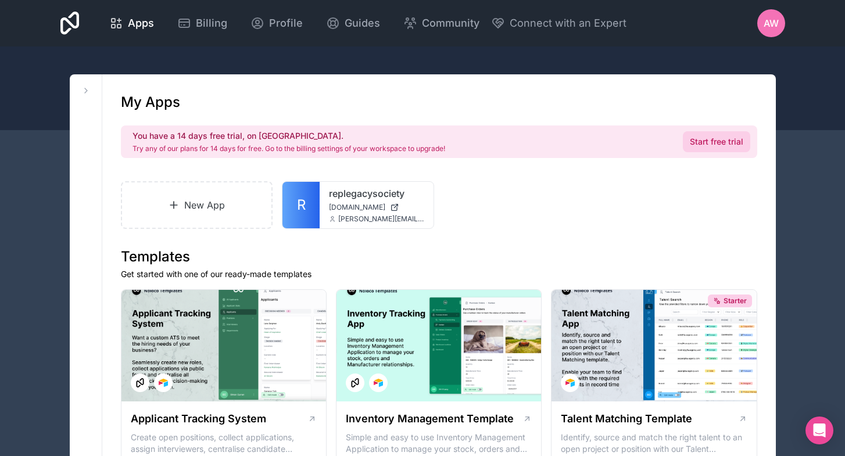
click at [712, 145] on link "Start free trial" at bounding box center [716, 141] width 67 height 21
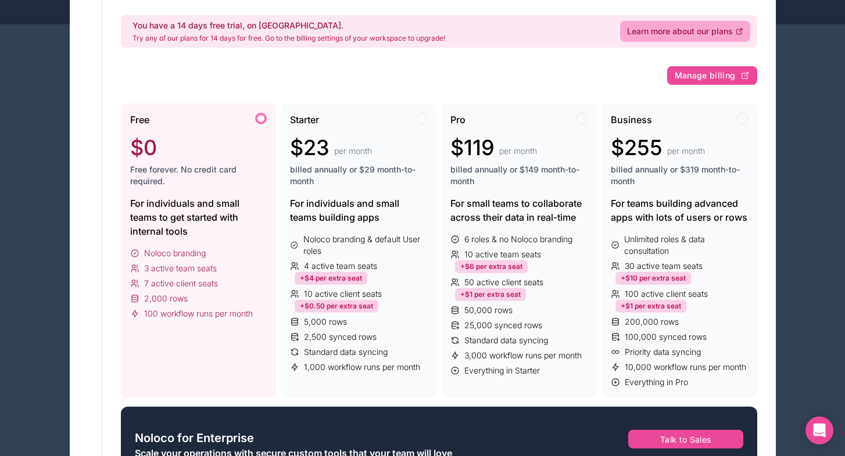
scroll to position [105, 0]
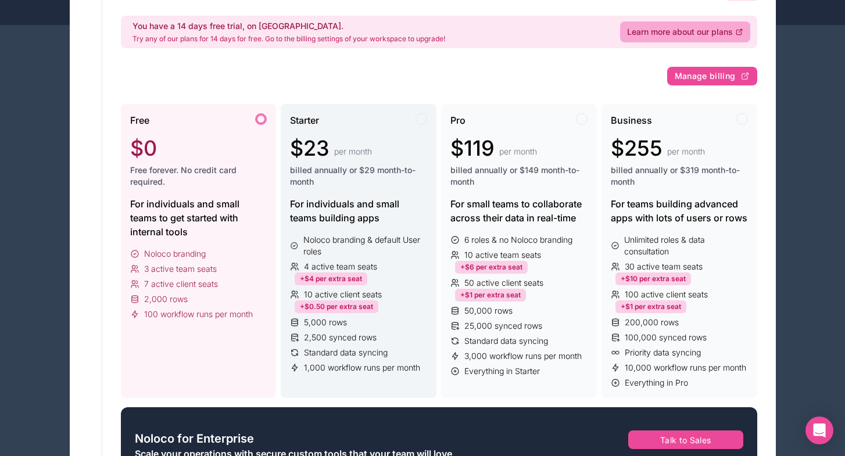
click at [356, 225] on div "Starter $23 per month billed annually or $29 month-to-month For individuals and…" at bounding box center [359, 251] width 156 height 294
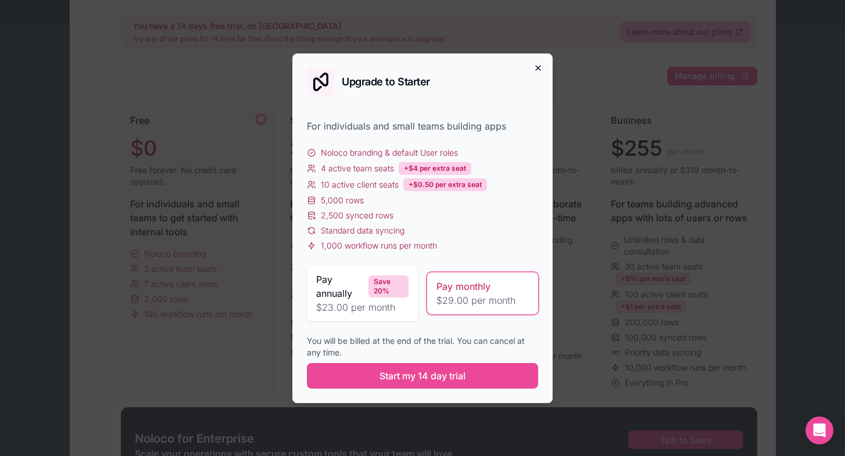
click at [537, 63] on icon "button" at bounding box center [538, 67] width 9 height 9
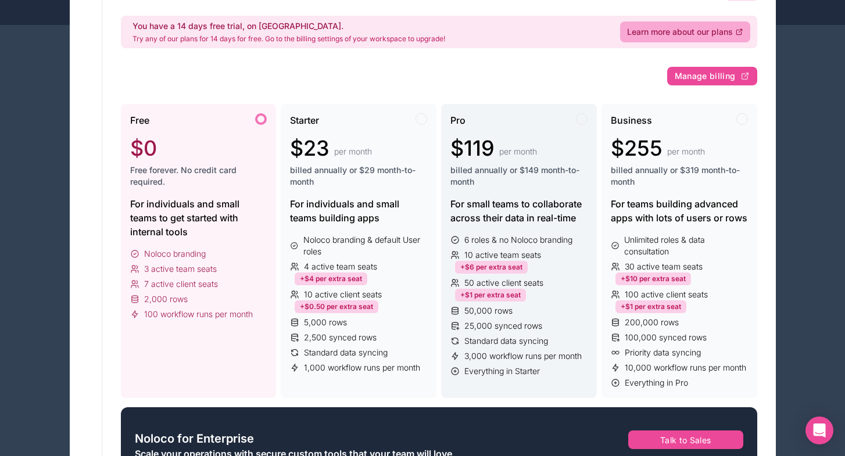
click at [485, 181] on span "billed annually or $149 month-to-month" at bounding box center [519, 176] width 137 height 23
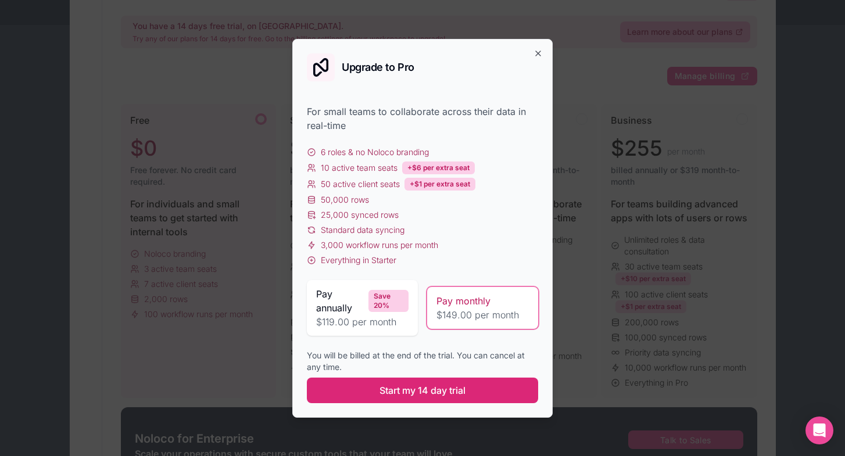
click at [430, 392] on span "Start my 14 day trial" at bounding box center [423, 391] width 86 height 14
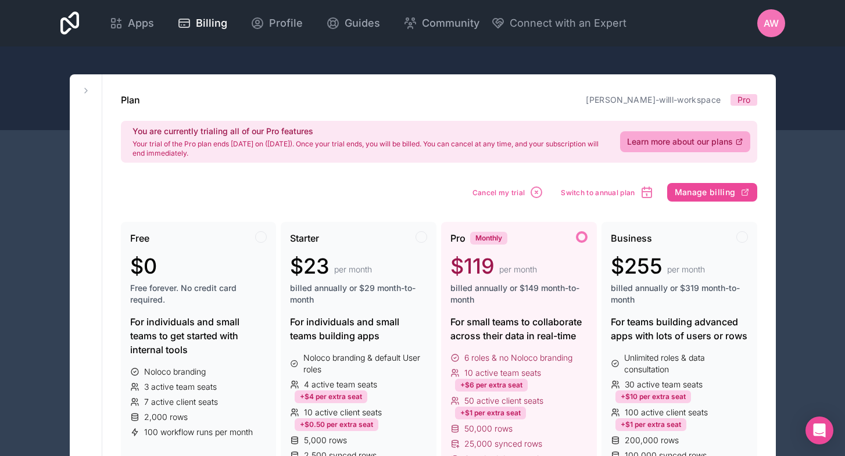
click at [349, 62] on div at bounding box center [422, 89] width 845 height 84
click at [88, 90] on icon at bounding box center [85, 90] width 9 height 9
click at [94, 62] on div at bounding box center [422, 89] width 845 height 84
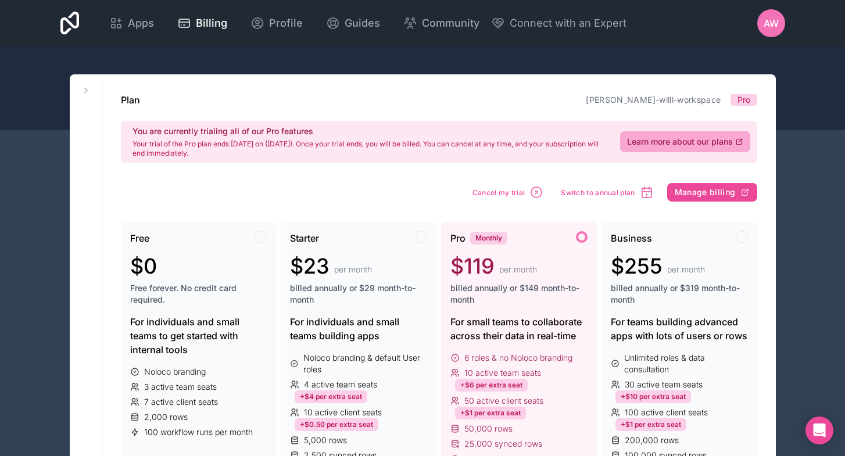
click at [80, 30] on icon at bounding box center [69, 23] width 19 height 23
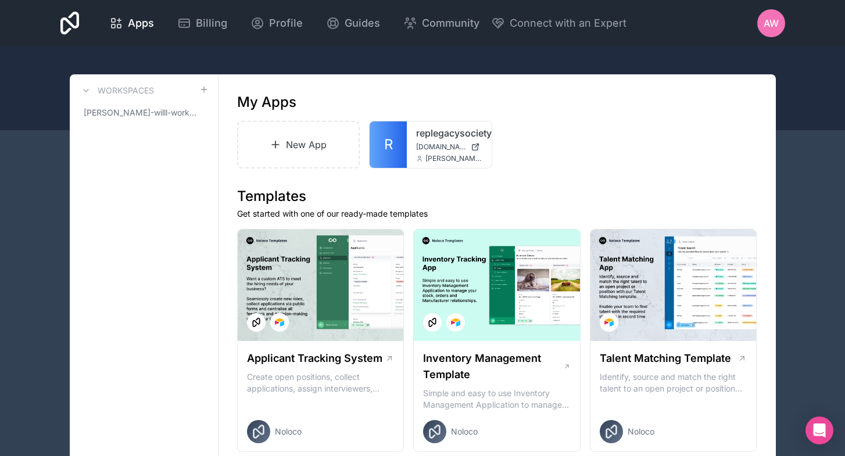
click at [80, 27] on icon at bounding box center [69, 23] width 19 height 23
click at [90, 91] on icon at bounding box center [85, 90] width 9 height 9
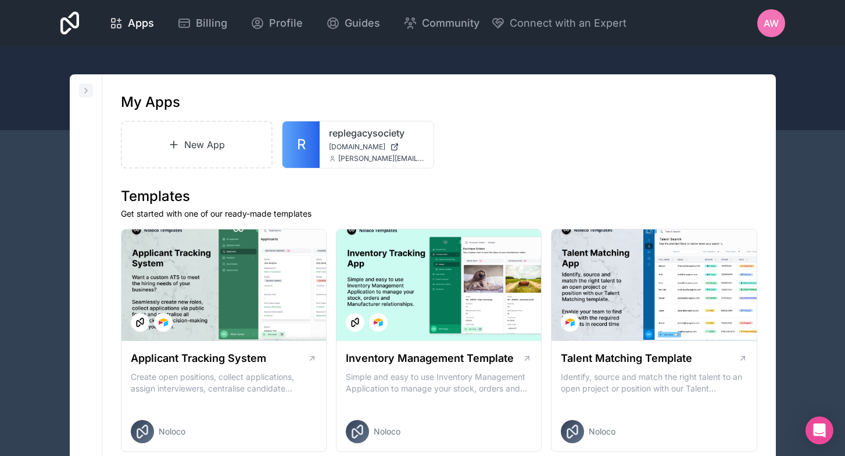
click at [90, 91] on icon at bounding box center [85, 90] width 9 height 9
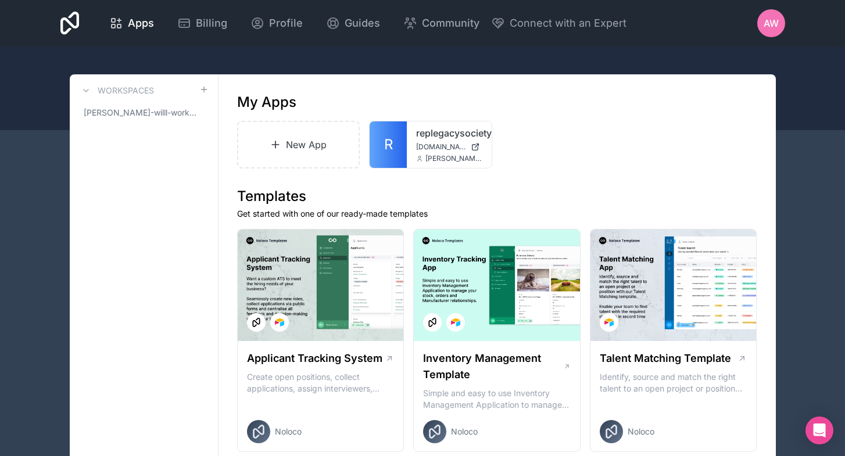
click at [30, 52] on div at bounding box center [422, 89] width 845 height 84
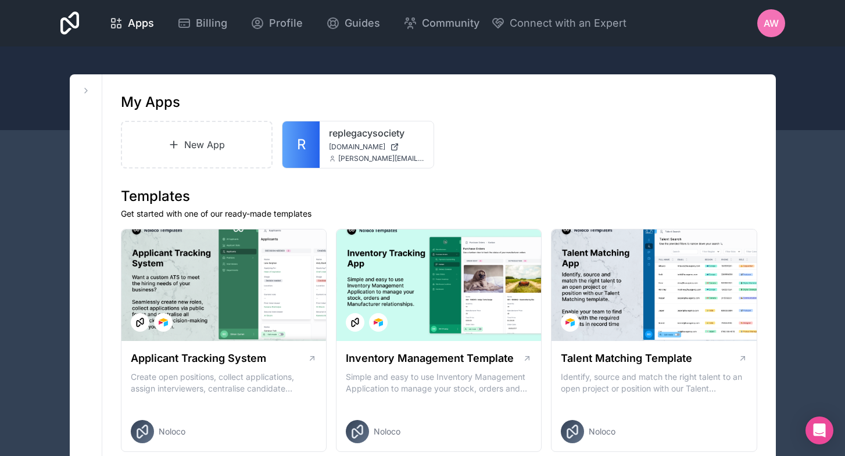
click at [80, 25] on icon at bounding box center [69, 23] width 19 height 23
click at [767, 23] on span "AW" at bounding box center [771, 23] width 15 height 14
click at [809, 91] on div at bounding box center [422, 89] width 845 height 84
click at [80, 25] on icon at bounding box center [69, 23] width 19 height 23
click at [37, 59] on div at bounding box center [422, 89] width 845 height 84
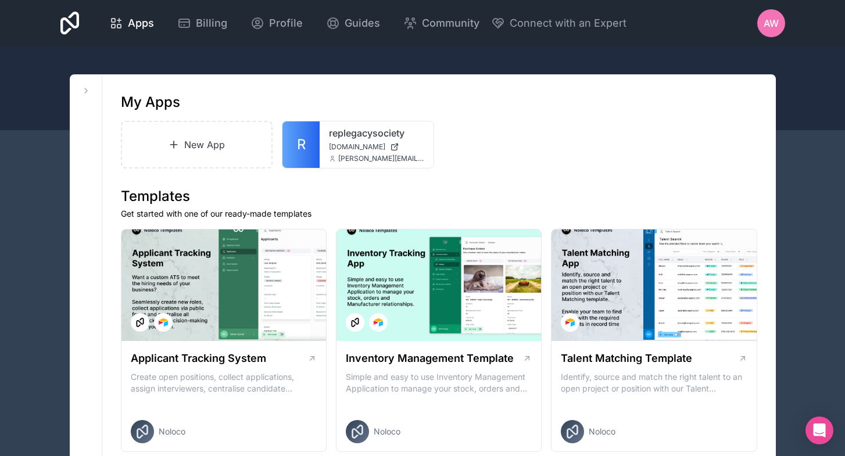
click at [37, 59] on div at bounding box center [422, 89] width 845 height 84
click at [87, 88] on icon at bounding box center [85, 90] width 9 height 9
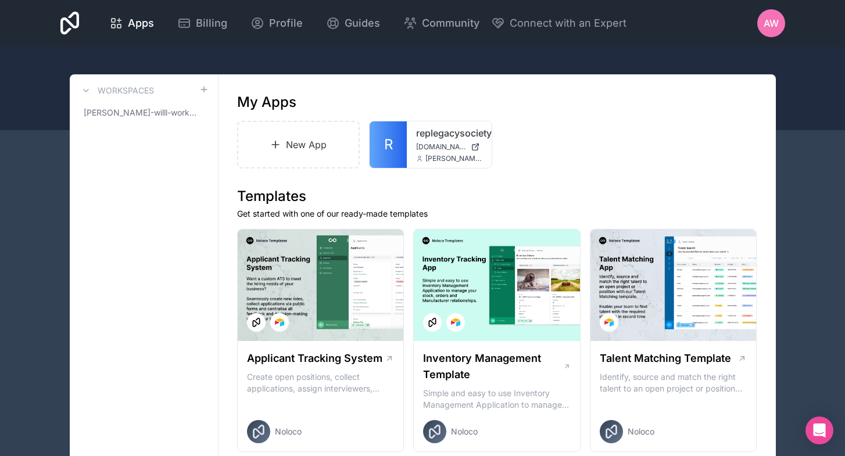
click at [80, 35] on div at bounding box center [69, 23] width 19 height 28
click at [80, 28] on icon at bounding box center [69, 23] width 19 height 23
click at [131, 44] on div "Apps Billing Profile Guides Community Connect with an Expert AW Billing Profile…" at bounding box center [422, 23] width 743 height 47
click at [80, 26] on icon at bounding box center [69, 23] width 19 height 23
click at [154, 21] on span "Apps" at bounding box center [141, 23] width 26 height 16
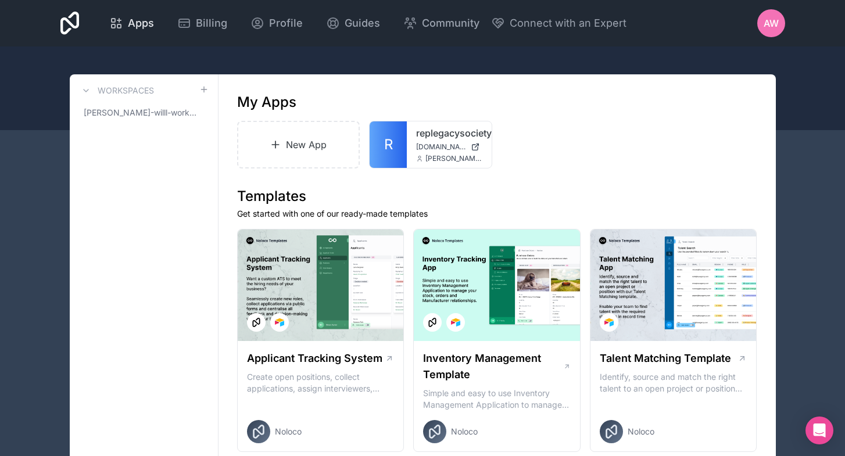
click at [123, 23] on icon at bounding box center [116, 23] width 14 height 14
click at [775, 31] on div "AW" at bounding box center [771, 23] width 28 height 28
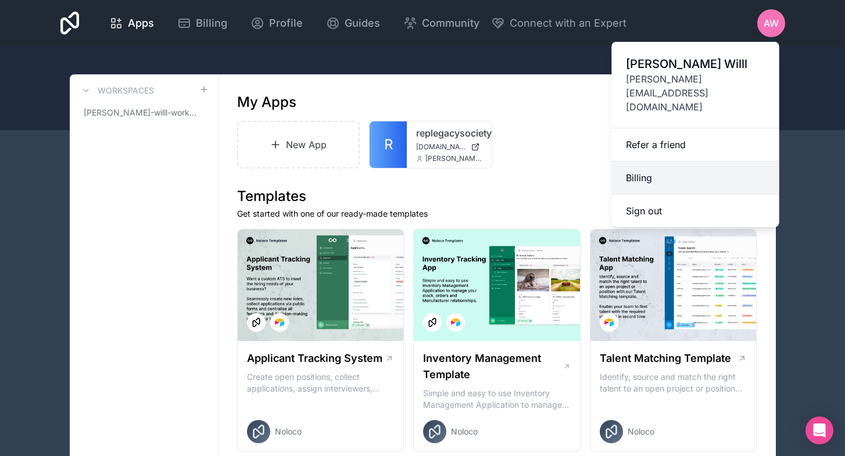
click at [647, 162] on link "Billing" at bounding box center [695, 178] width 167 height 33
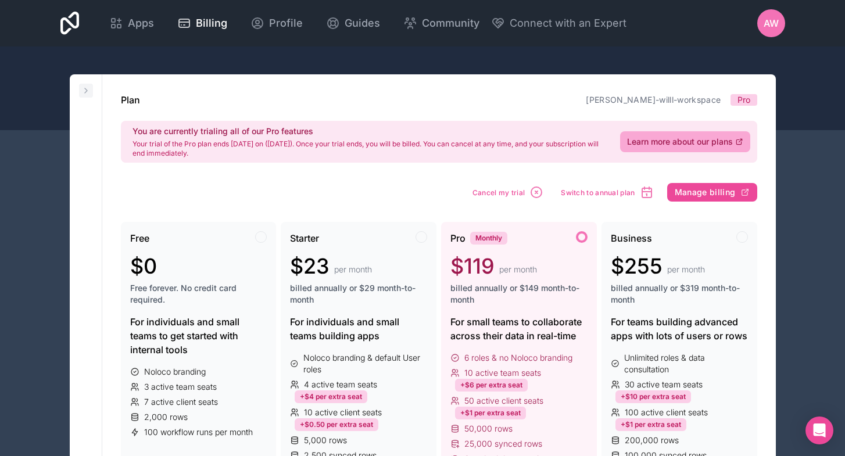
click at [84, 89] on icon at bounding box center [85, 90] width 9 height 9
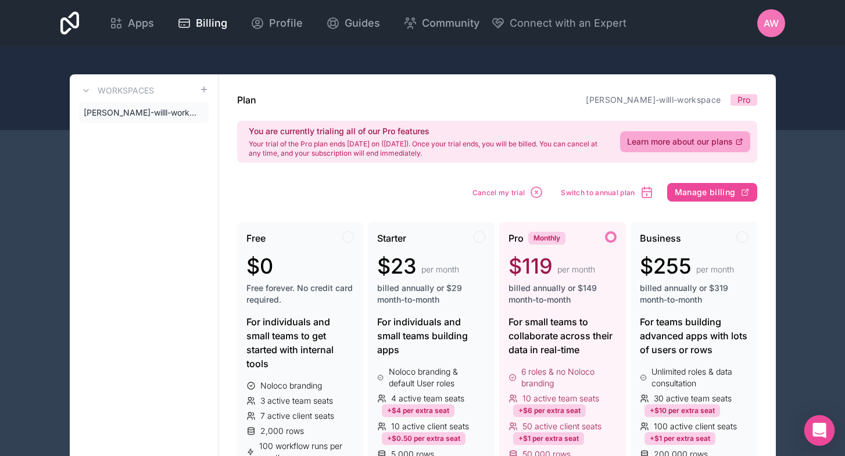
click at [820, 432] on icon "Open Intercom Messenger" at bounding box center [819, 430] width 13 height 15
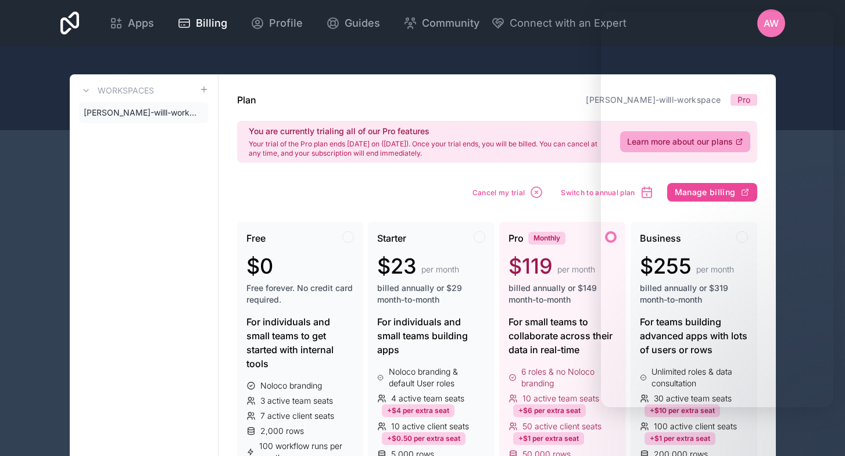
click at [475, 46] on div "Apps Billing Profile Guides Community Connect with an Expert AW Billing Profile…" at bounding box center [422, 23] width 743 height 47
click at [154, 24] on span "Apps" at bounding box center [141, 23] width 26 height 16
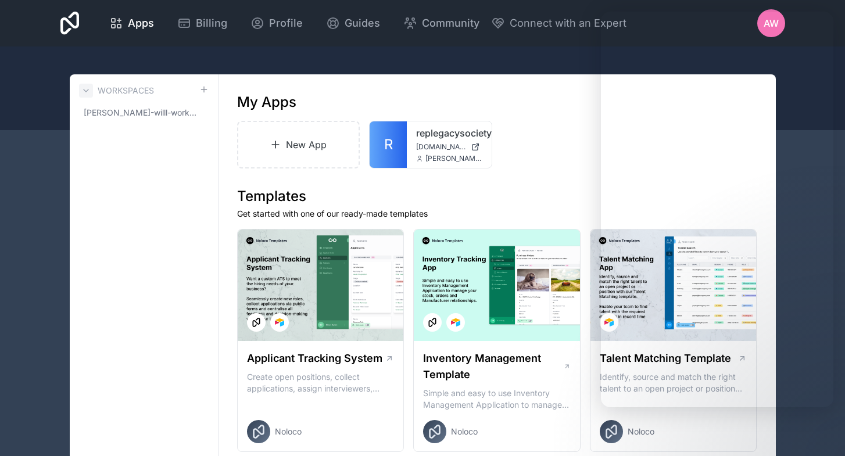
click at [85, 94] on icon at bounding box center [85, 90] width 9 height 9
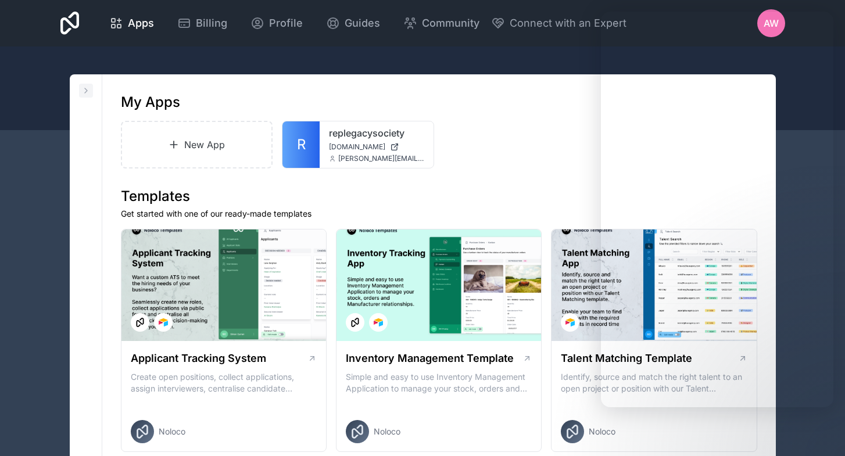
click at [85, 94] on icon at bounding box center [85, 90] width 9 height 9
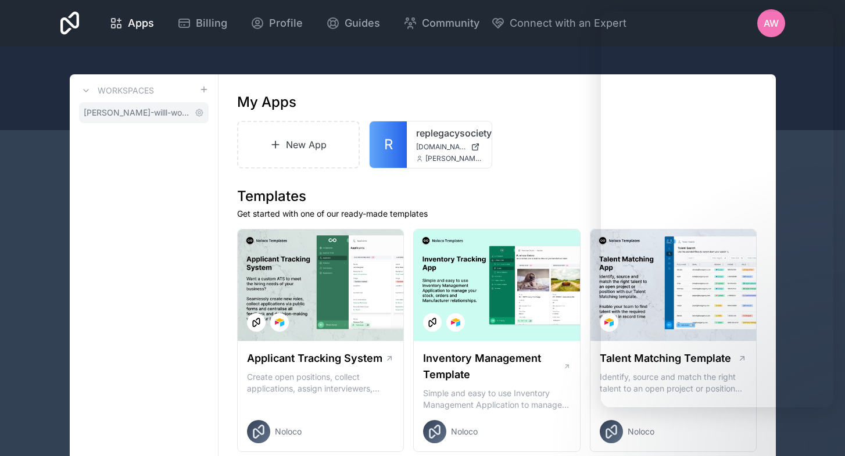
click at [104, 115] on span "[PERSON_NAME]-willl-workspace" at bounding box center [137, 113] width 106 height 12
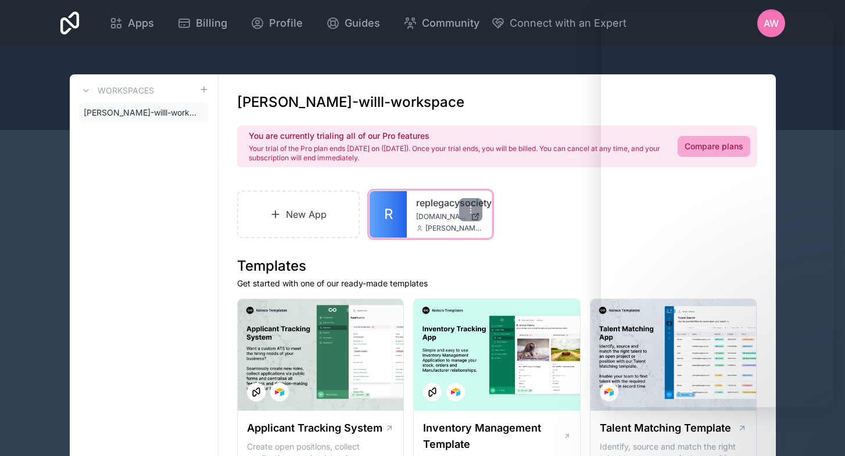
click at [396, 211] on link "R" at bounding box center [388, 214] width 37 height 47
